Goal: Find specific page/section: Find specific page/section

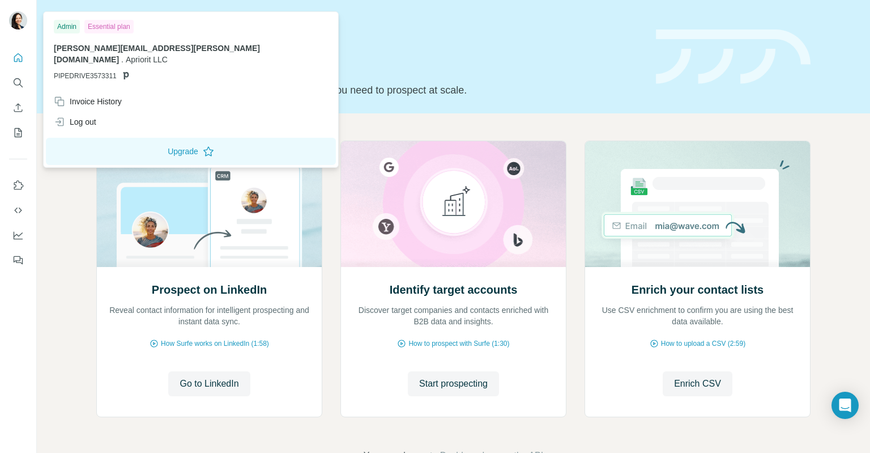
click at [23, 22] on img at bounding box center [18, 20] width 18 height 18
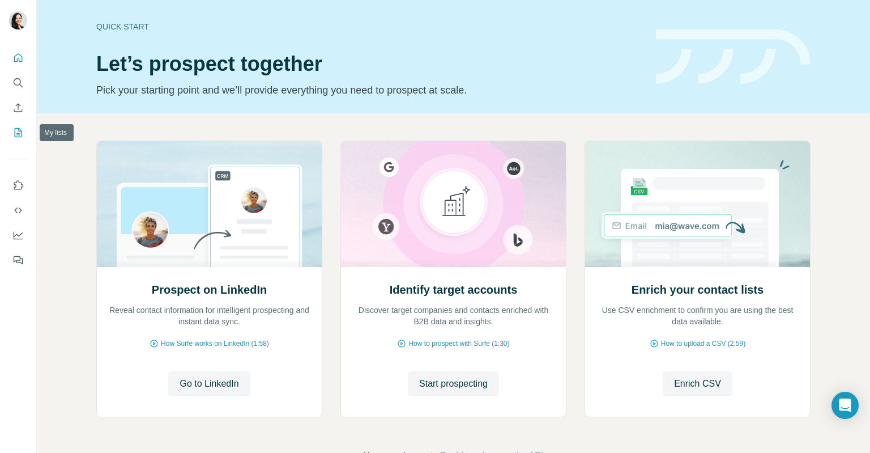
click at [19, 134] on icon "My lists" at bounding box center [17, 132] width 11 height 11
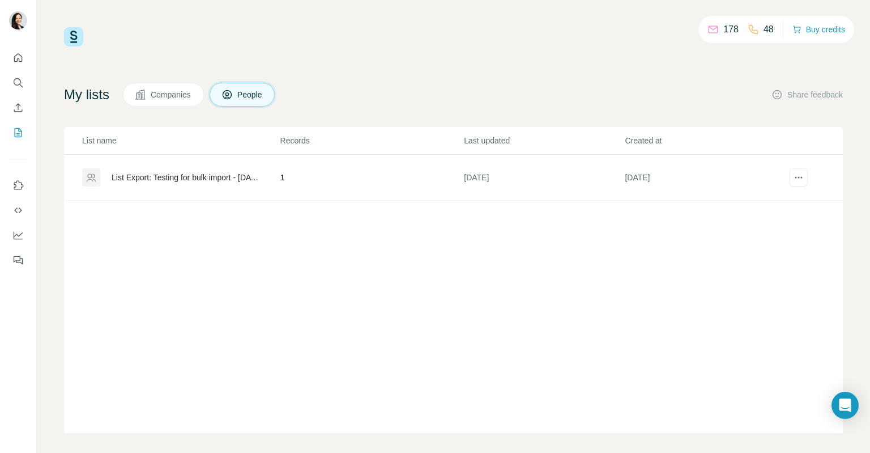
click at [200, 181] on div "List Export: Testing for bulk import - [DATE] 10:04" at bounding box center [187, 177] width 150 height 11
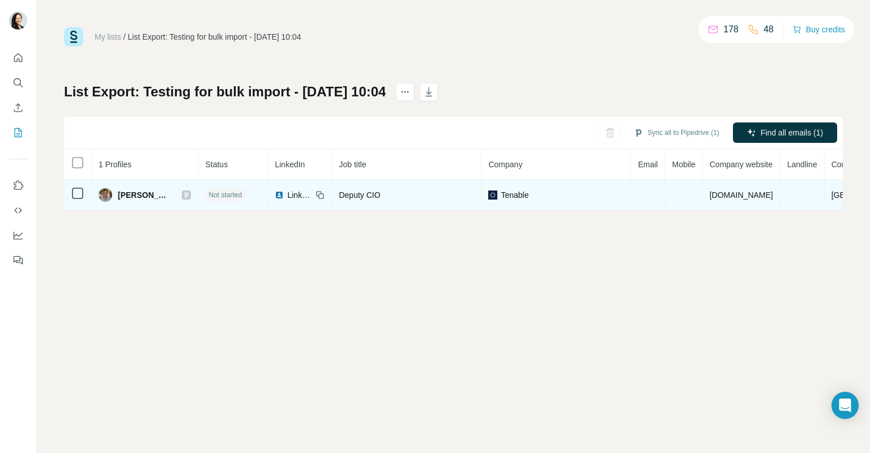
click at [183, 193] on icon at bounding box center [186, 194] width 7 height 9
click at [317, 191] on icon at bounding box center [319, 193] width 5 height 5
click at [316, 194] on icon at bounding box center [320, 194] width 9 height 9
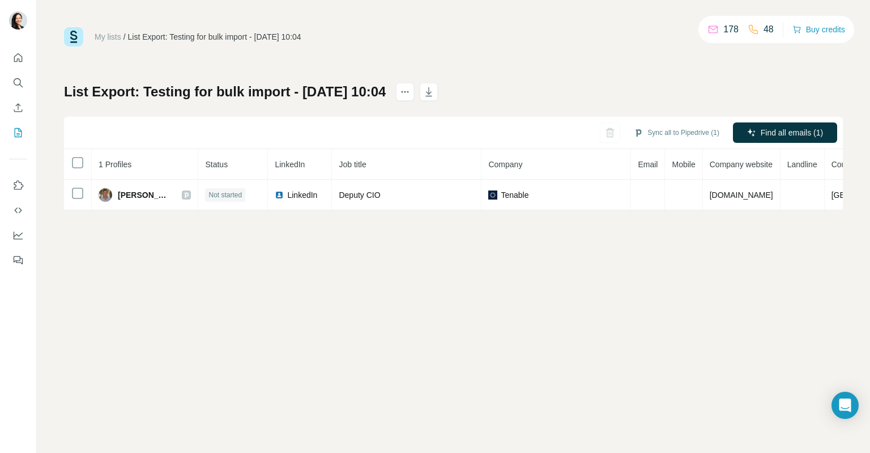
click at [105, 33] on link "My lists" at bounding box center [108, 36] width 27 height 9
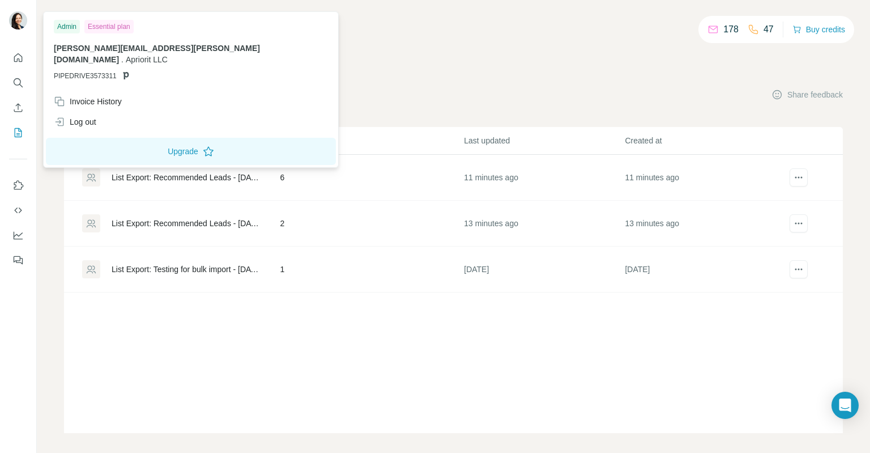
click at [16, 26] on img at bounding box center [18, 20] width 18 height 18
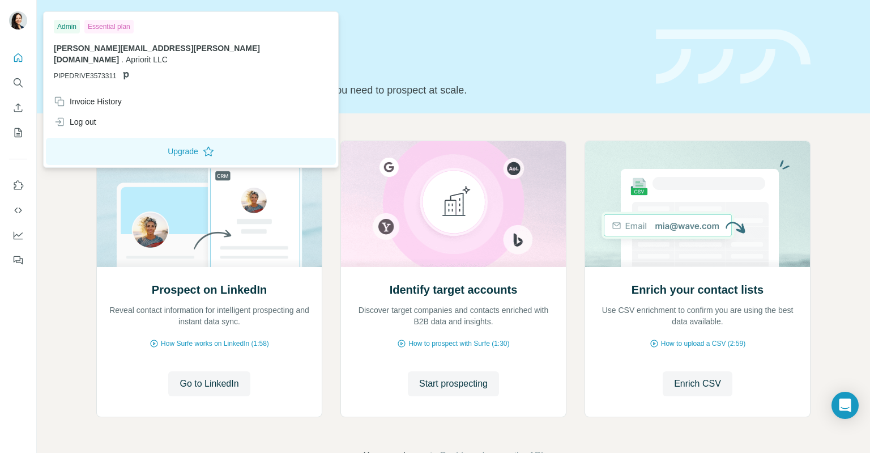
click at [23, 18] on img at bounding box center [18, 20] width 18 height 18
click at [20, 50] on button "Quick start" at bounding box center [18, 58] width 18 height 20
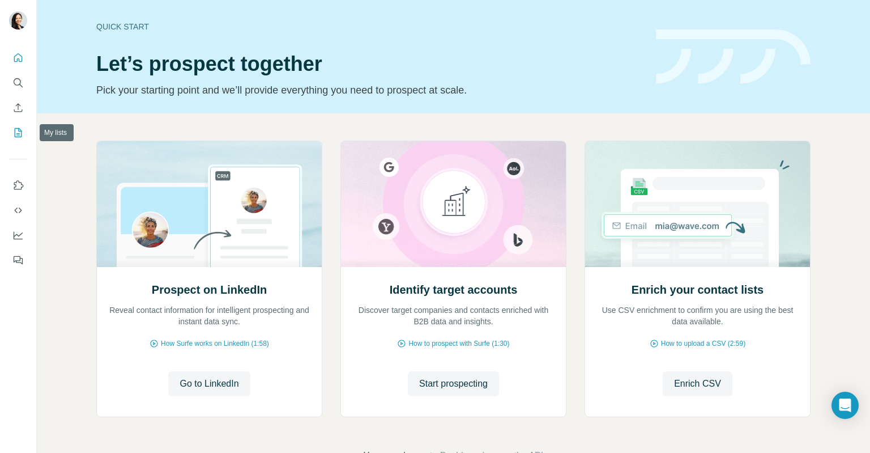
click at [17, 132] on icon "My lists" at bounding box center [17, 132] width 11 height 11
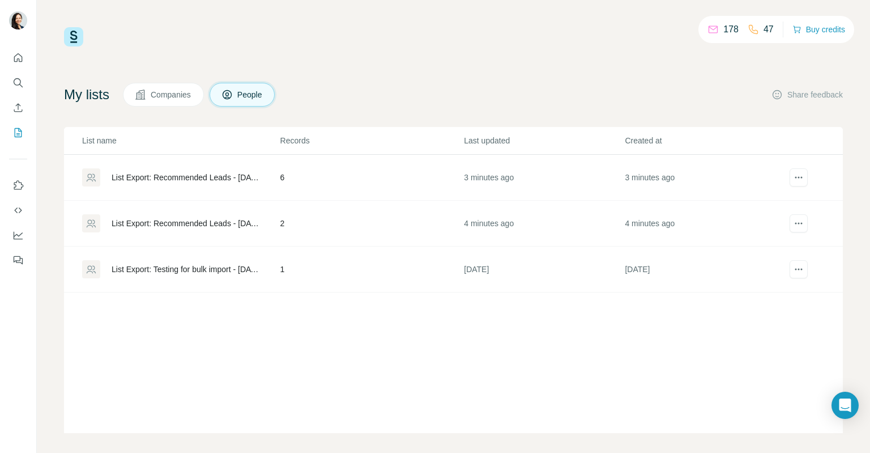
click at [220, 175] on div "List Export: Recommended Leads - [DATE] 16:08" at bounding box center [187, 177] width 150 height 11
click at [265, 233] on td "List Export: Recommended Leads - [DATE] 16:06" at bounding box center [172, 224] width 216 height 46
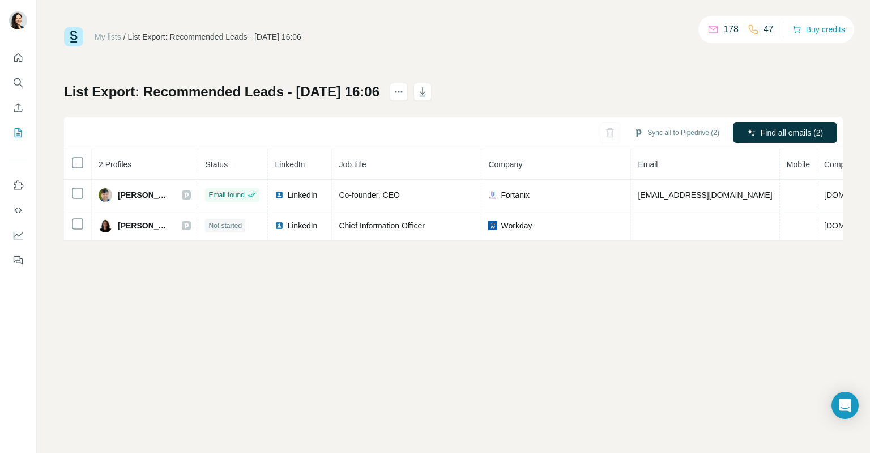
click at [116, 32] on link "My lists" at bounding box center [108, 36] width 27 height 9
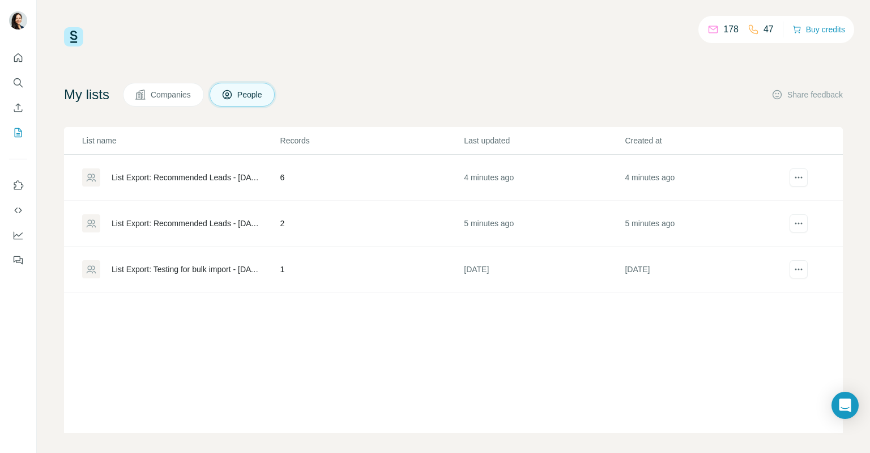
click at [173, 97] on span "Companies" at bounding box center [171, 94] width 41 height 11
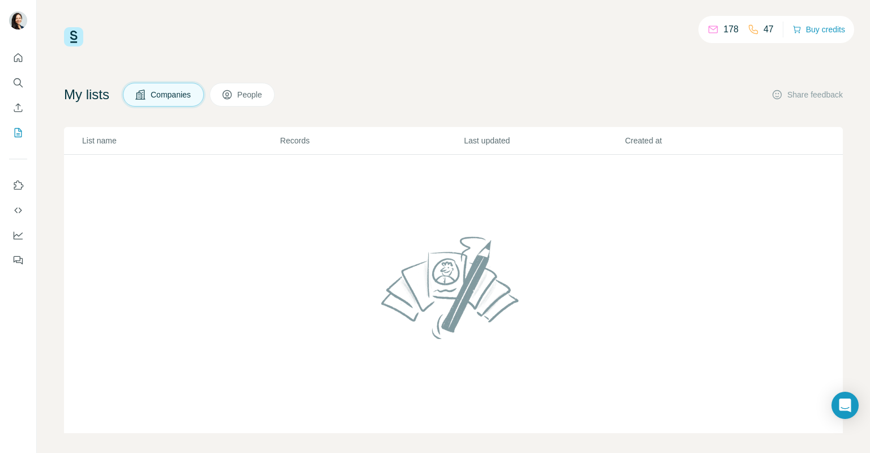
click at [255, 93] on span "People" at bounding box center [250, 94] width 26 height 11
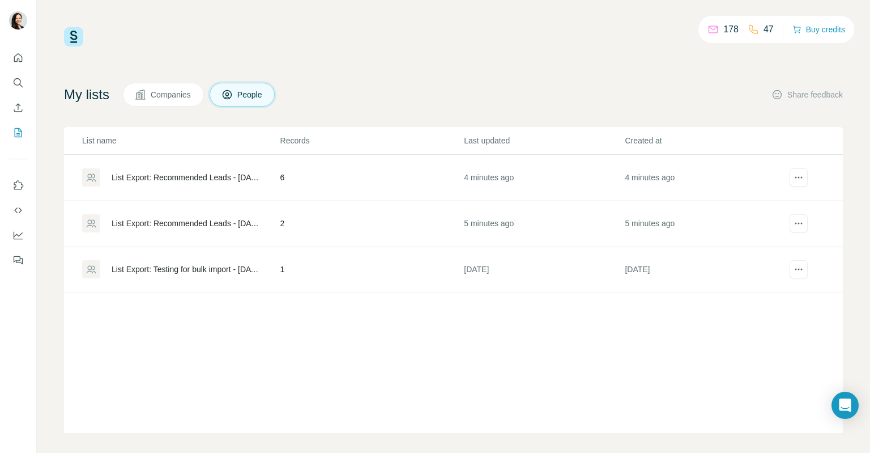
click at [753, 28] on icon at bounding box center [753, 29] width 11 height 11
click at [174, 182] on div "List Export: Recommended Leads - [DATE] 16:08" at bounding box center [187, 177] width 150 height 11
